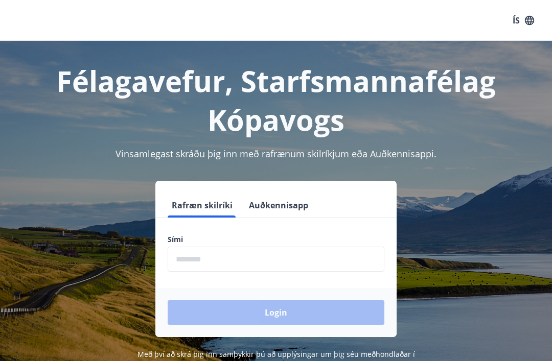
click at [245, 263] on input "phone" at bounding box center [276, 259] width 217 height 25
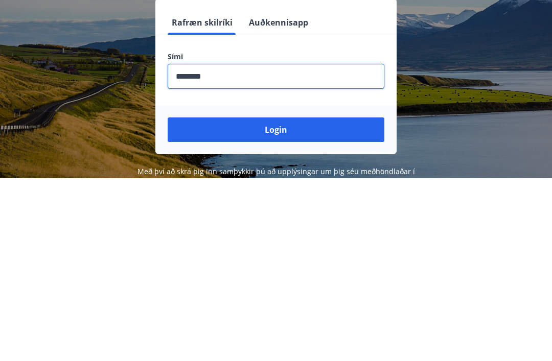
type input "********"
click at [275, 301] on button "Login" at bounding box center [276, 313] width 217 height 25
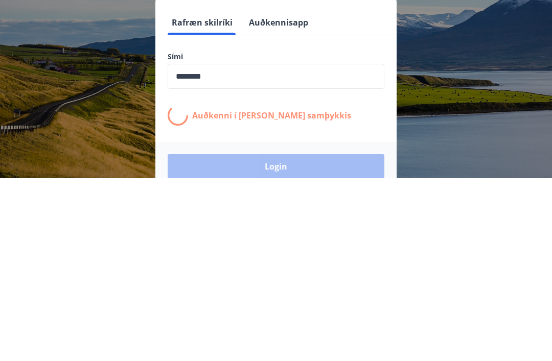
scroll to position [158, 0]
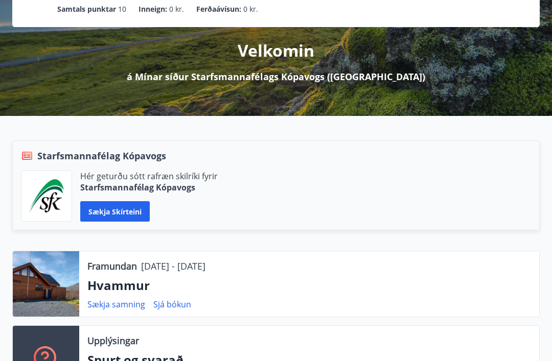
scroll to position [97, 0]
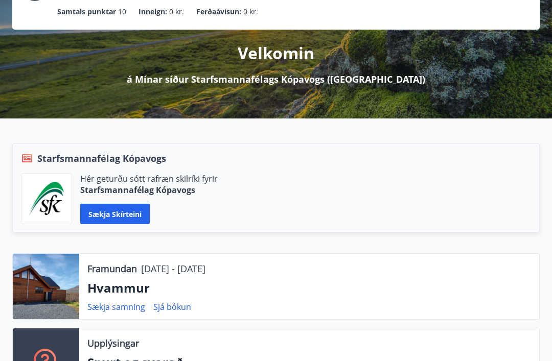
click at [510, 316] on div "Framundan [DATE] - [DATE] Hvammur Sækja samning Sjá bókun" at bounding box center [309, 287] width 460 height 65
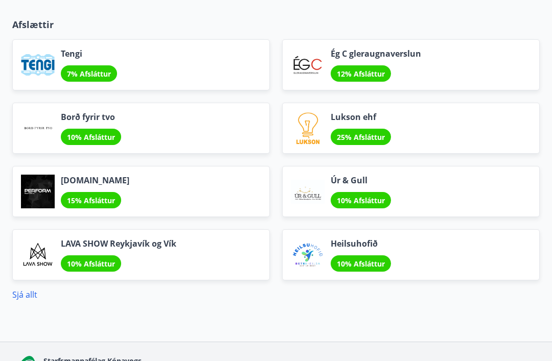
scroll to position [1313, 0]
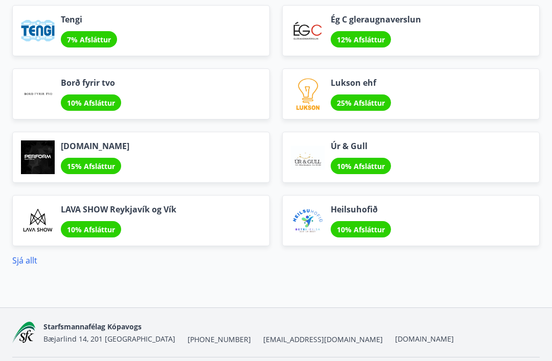
click at [34, 264] on link "Sjá allt" at bounding box center [24, 260] width 25 height 11
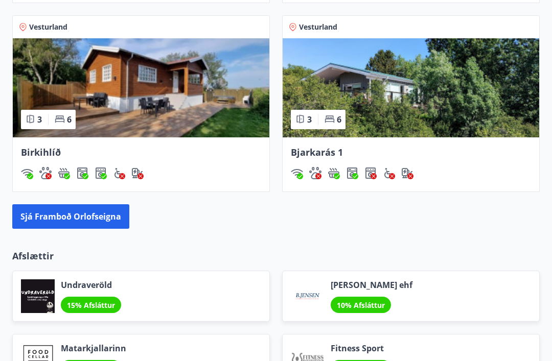
scroll to position [1048, 0]
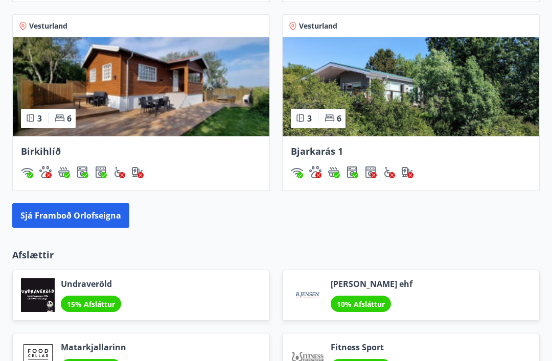
click at [75, 214] on button "Sjá framboð orlofseigna" at bounding box center [70, 216] width 117 height 25
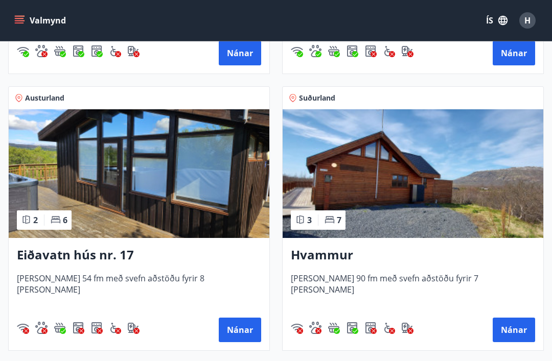
scroll to position [418, 0]
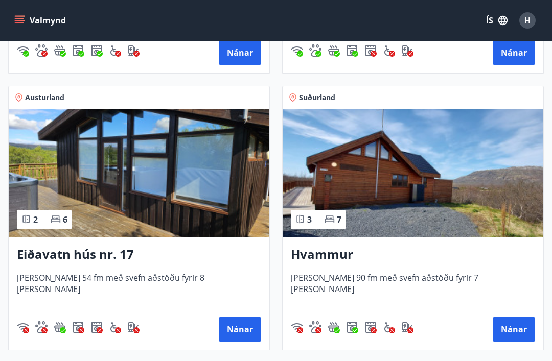
click at [415, 186] on img at bounding box center [413, 173] width 261 height 129
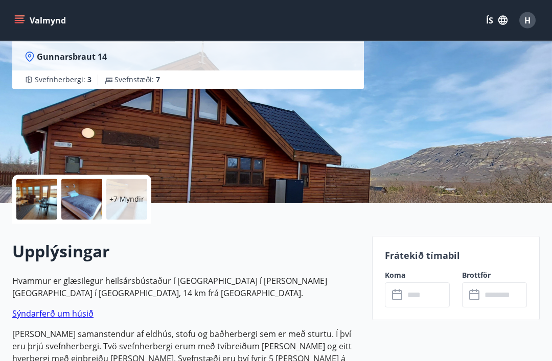
click at [124, 206] on div "+7 Myndir" at bounding box center [126, 199] width 41 height 41
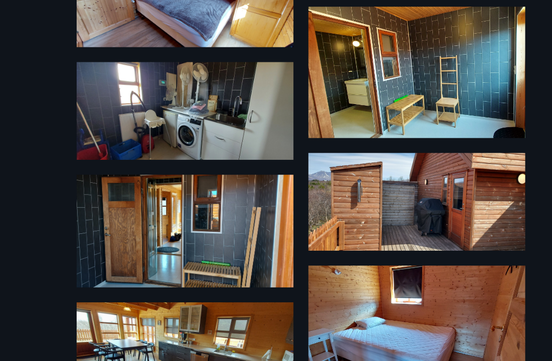
scroll to position [442, 0]
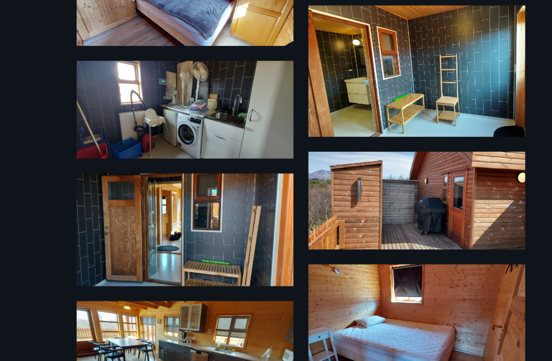
click at [304, 267] on img at bounding box center [371, 303] width 178 height 106
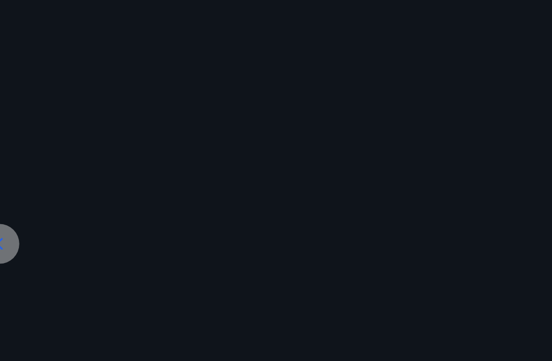
scroll to position [350, 0]
click at [84, 179] on div at bounding box center [276, 201] width 552 height 288
click at [108, 152] on div at bounding box center [276, 201] width 552 height 288
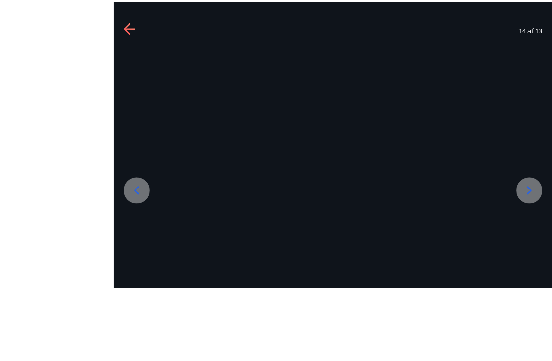
scroll to position [87, 0]
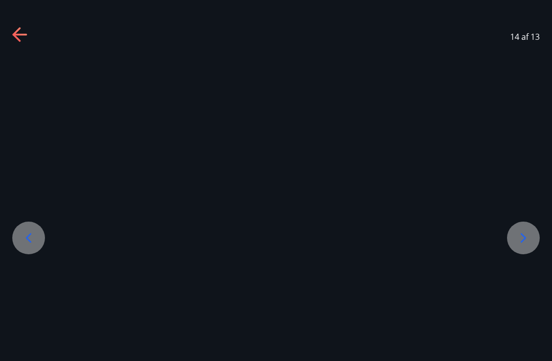
click at [35, 246] on icon at bounding box center [28, 238] width 16 height 16
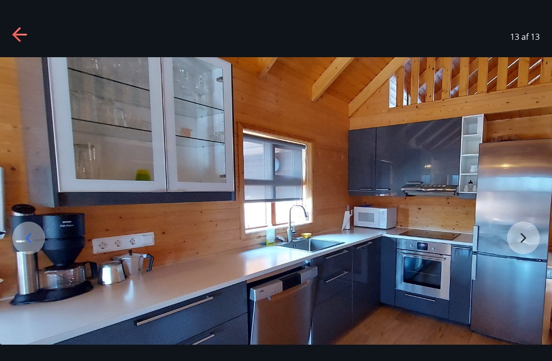
click at [24, 39] on icon at bounding box center [20, 35] width 16 height 16
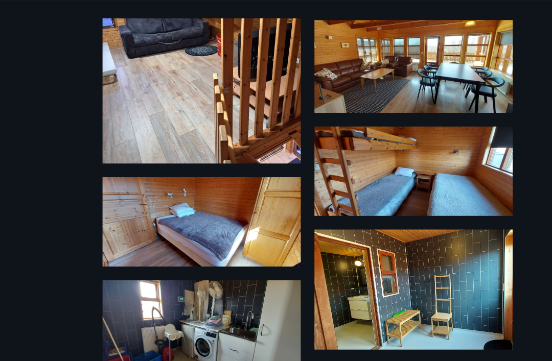
scroll to position [275, 0]
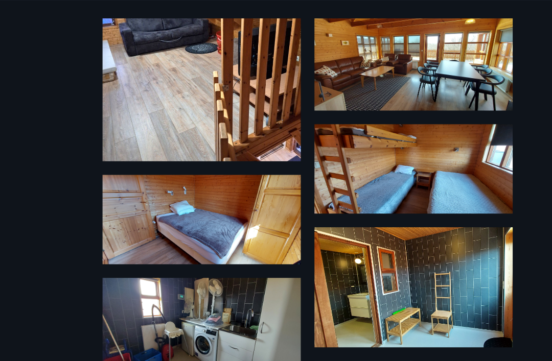
click at [190, 206] on img at bounding box center [181, 197] width 178 height 80
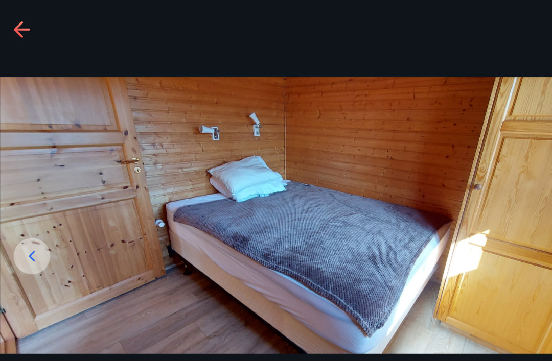
scroll to position [647, 0]
click at [17, 33] on icon at bounding box center [20, 35] width 16 height 16
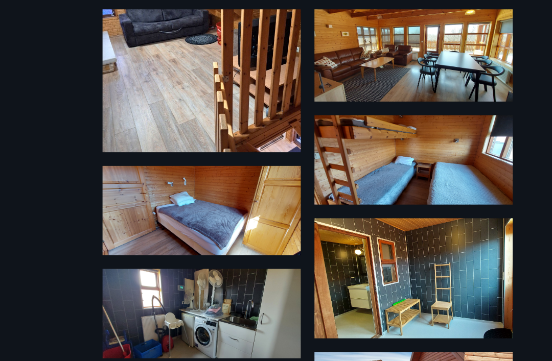
click at [38, 28] on div "13 Myndir" at bounding box center [276, 180] width 552 height 329
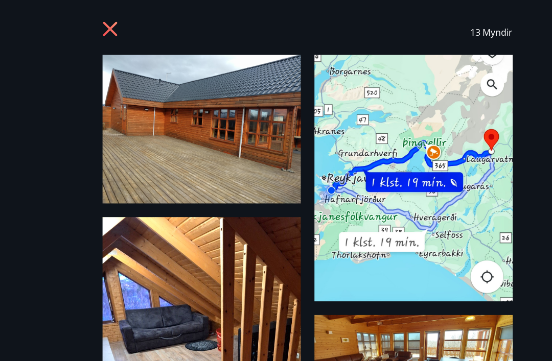
scroll to position [0, 0]
click at [106, 30] on icon at bounding box center [100, 35] width 16 height 16
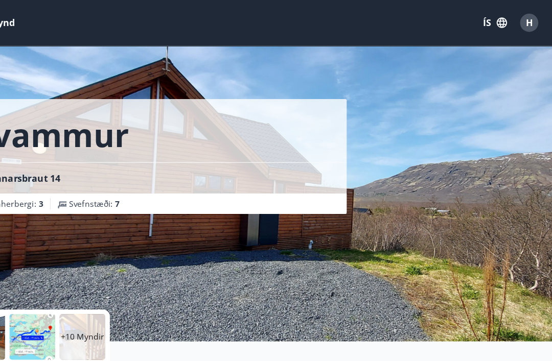
click at [525, 24] on span "H" at bounding box center [528, 20] width 6 height 11
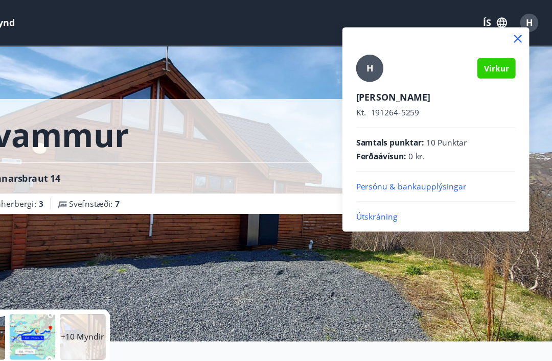
click at [372, 198] on p "Útskráning" at bounding box center [443, 195] width 143 height 10
